Goal: Information Seeking & Learning: Find contact information

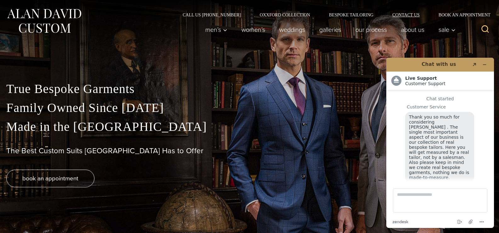
click at [399, 13] on link "Contact Us" at bounding box center [406, 15] width 46 height 4
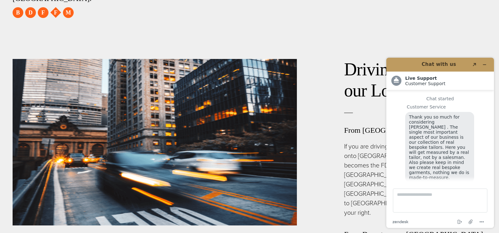
scroll to position [8, 0]
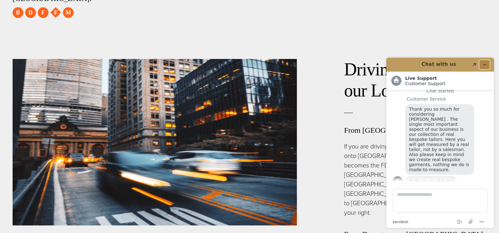
click at [486, 64] on icon "Minimise widget" at bounding box center [485, 64] width 4 height 4
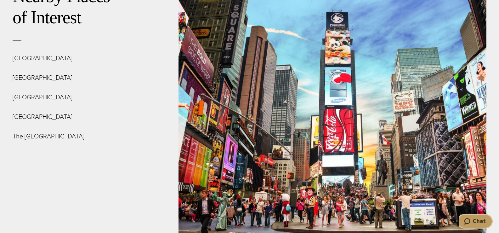
scroll to position [2164, 0]
drag, startPoint x: 187, startPoint y: 104, endPoint x: 264, endPoint y: 116, distance: 78.1
copy div "515 Madison Ave, Suite 301 New York, NY 10022"
drag, startPoint x: 240, startPoint y: 139, endPoint x: 224, endPoint y: 138, distance: 16.4
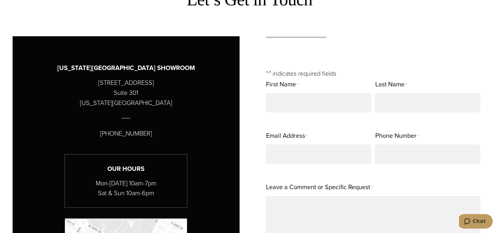
scroll to position [268, 0]
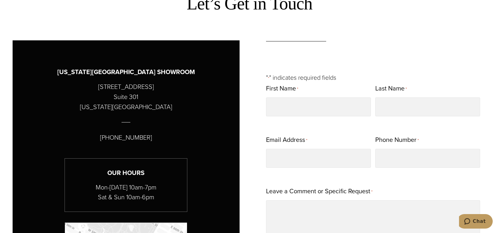
drag, startPoint x: 154, startPoint y: 140, endPoint x: 144, endPoint y: 136, distance: 10.2
click at [144, 136] on div "NEW YORK CITY SHOWROOM 515 Madison Avenue Suite 301 New York, NY 10022 (212) 22…" at bounding box center [126, 220] width 227 height 361
drag, startPoint x: 99, startPoint y: 138, endPoint x: 142, endPoint y: 140, distance: 43.8
click at [143, 140] on div "NEW YORK CITY SHOWROOM 515 Madison Avenue Suite 301 New York, NY 10022 (212) 22…" at bounding box center [126, 220] width 227 height 361
copy p "[PHONE_NUMBER]"
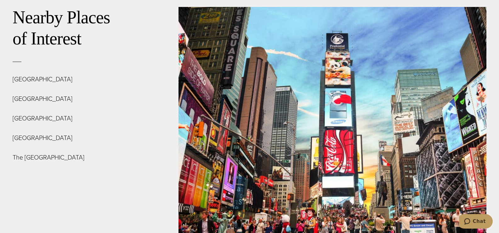
scroll to position [2143, 0]
